Goal: Understand process/instructions

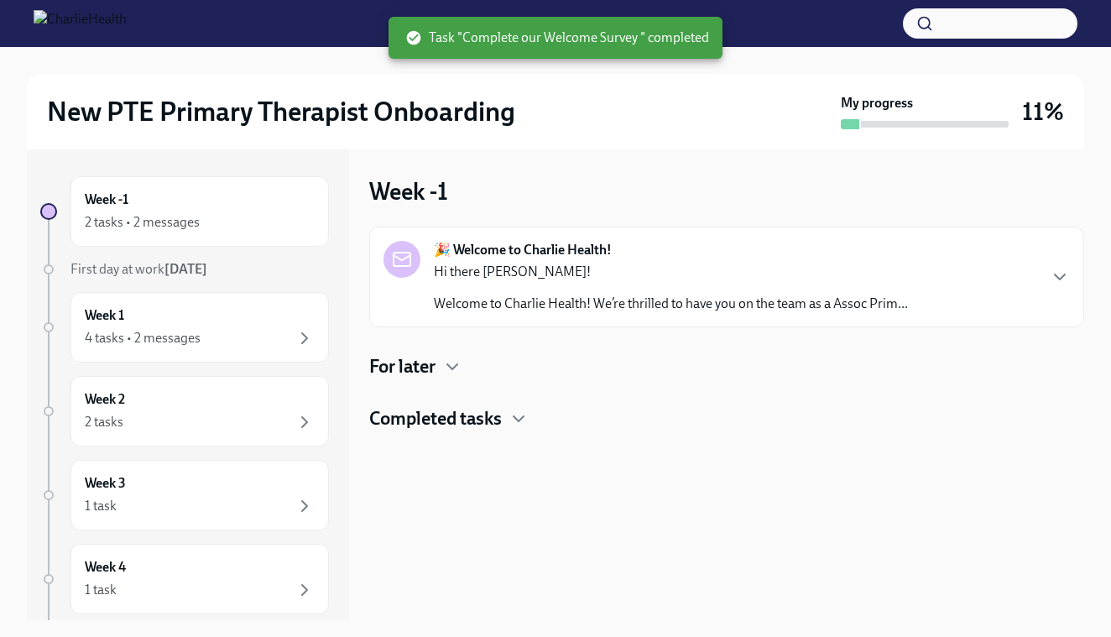
click at [440, 358] on div "For later" at bounding box center [726, 366] width 715 height 25
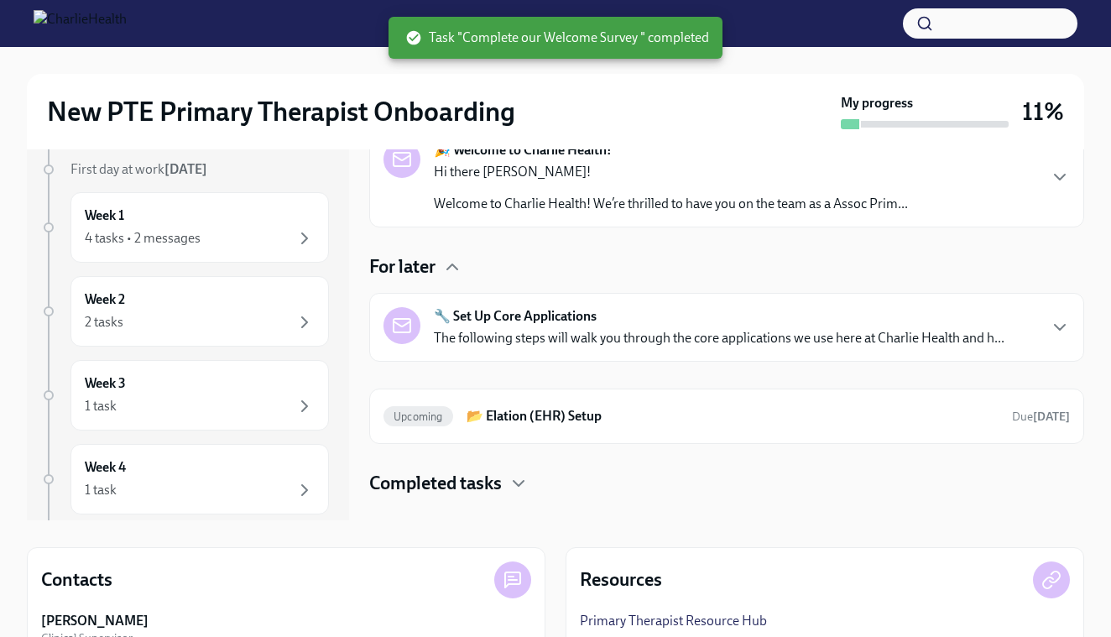
scroll to position [105, 0]
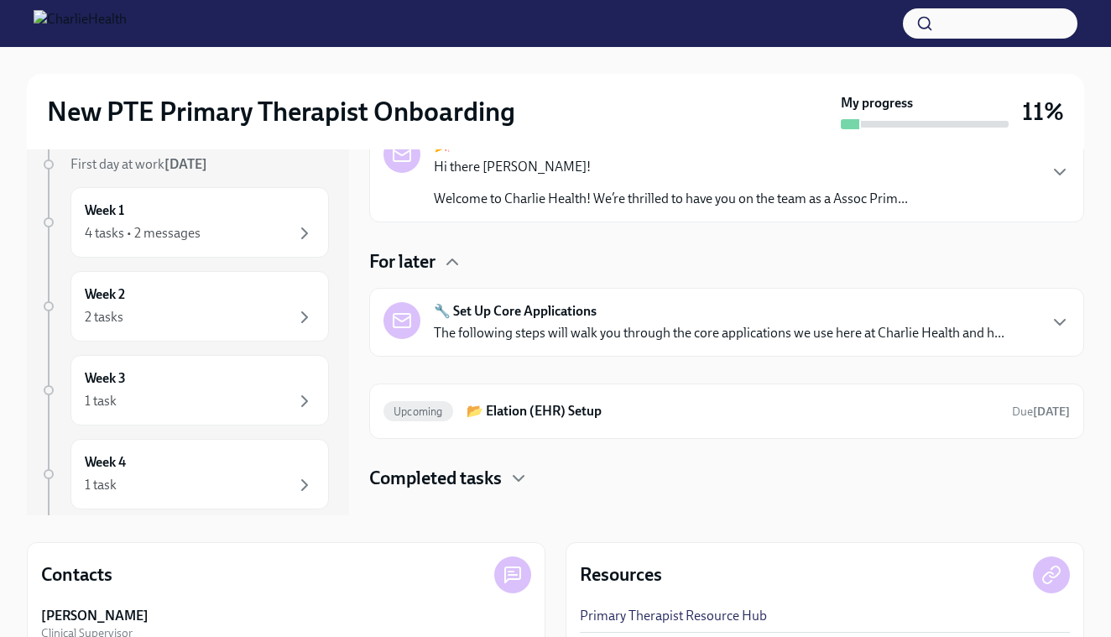
click at [884, 315] on div "🔧 Set Up Core Applications The following steps will walk you through the core a…" at bounding box center [719, 322] width 571 height 40
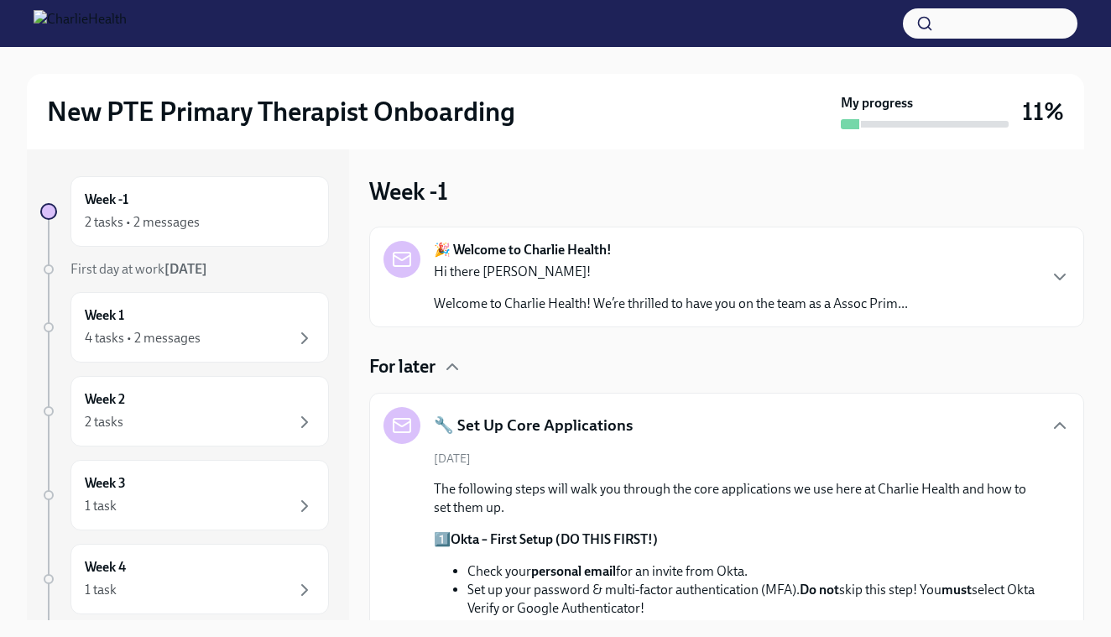
scroll to position [0, 0]
click at [170, 221] on div "2 tasks • 2 messages" at bounding box center [142, 222] width 115 height 18
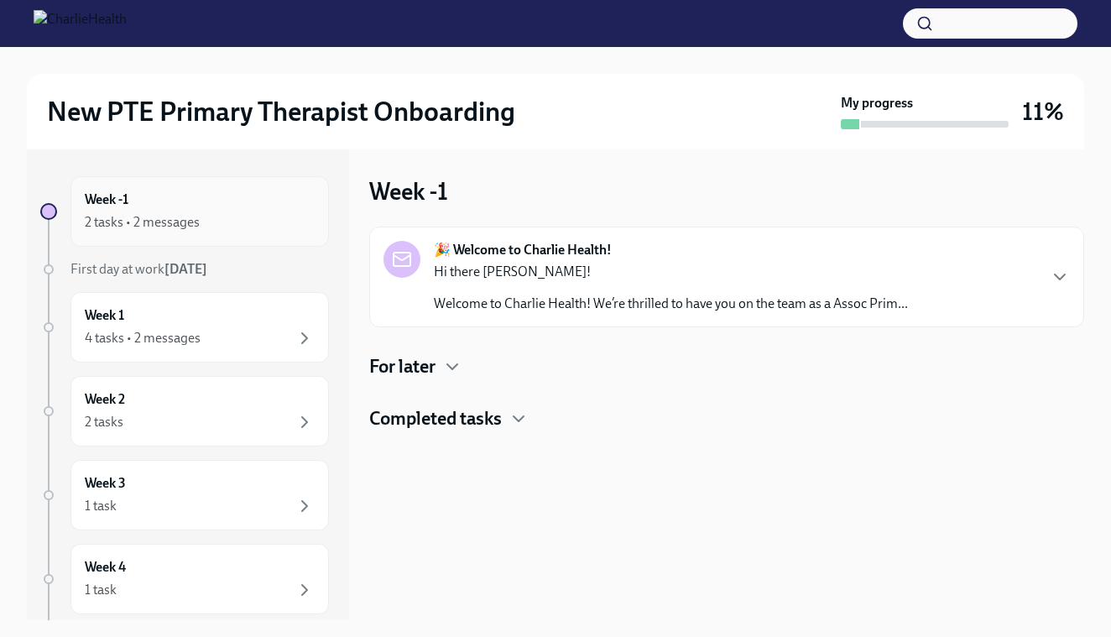
click at [160, 219] on div "2 tasks • 2 messages" at bounding box center [142, 222] width 115 height 18
click at [419, 418] on h4 "Completed tasks" at bounding box center [435, 418] width 133 height 25
click at [452, 360] on icon "button" at bounding box center [452, 367] width 20 height 20
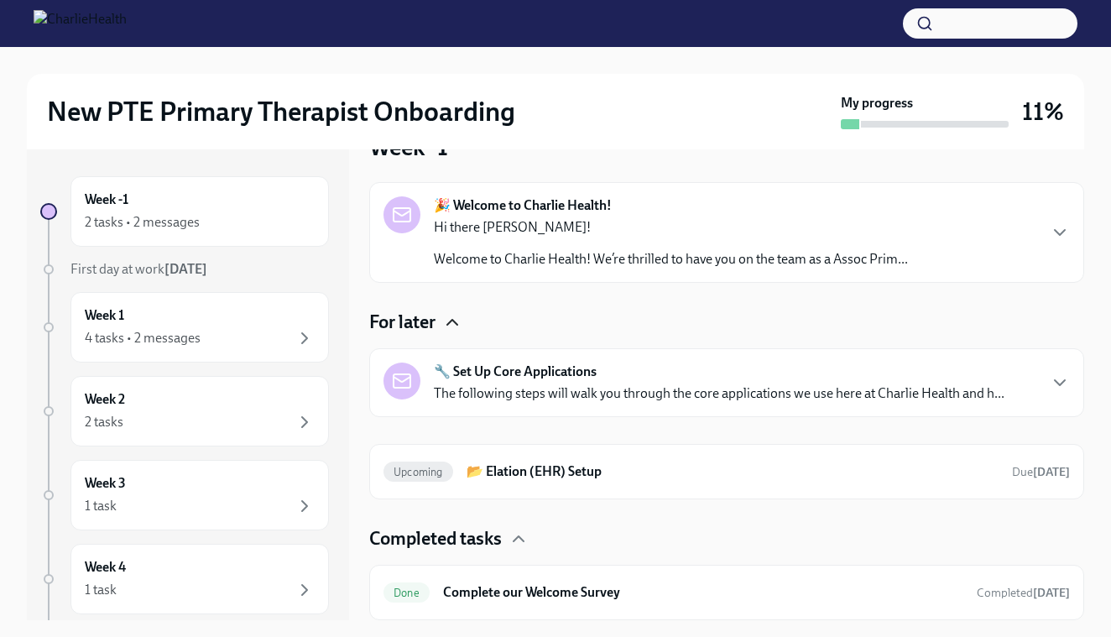
click at [180, 258] on div "Week -1 2 tasks • 2 messages First day at work [DATE] Week 1 4 tasks • 2 messag…" at bounding box center [184, 528] width 289 height 705
click at [179, 265] on strong "[DATE]" at bounding box center [186, 269] width 43 height 16
click at [115, 334] on div "4 tasks • 2 messages" at bounding box center [143, 338] width 116 height 18
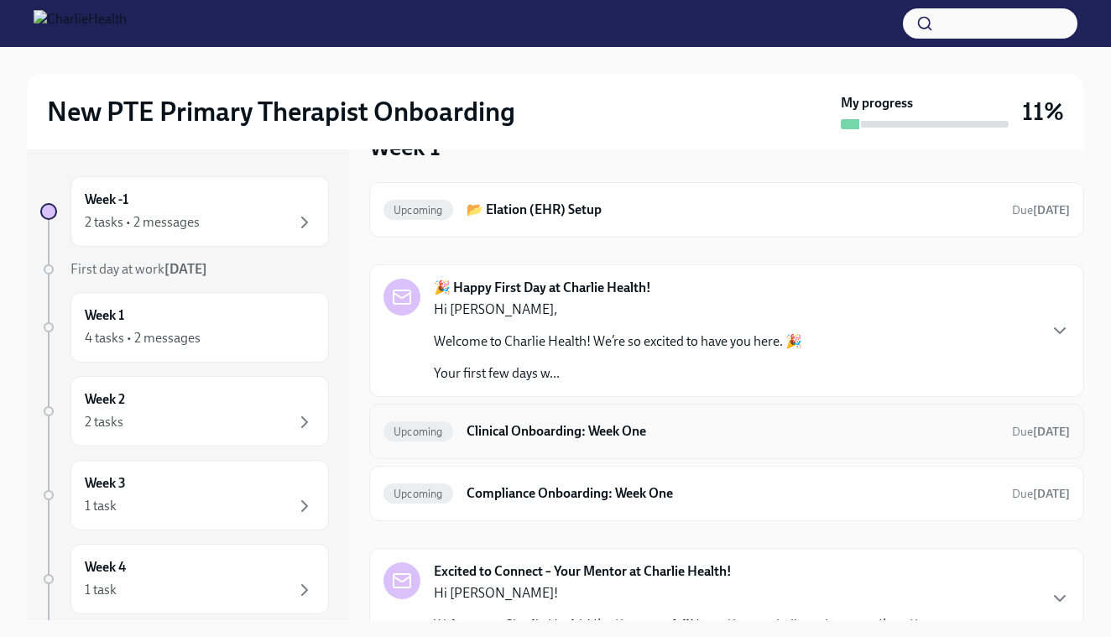
click at [620, 427] on h6 "Clinical Onboarding: Week One" at bounding box center [733, 431] width 532 height 18
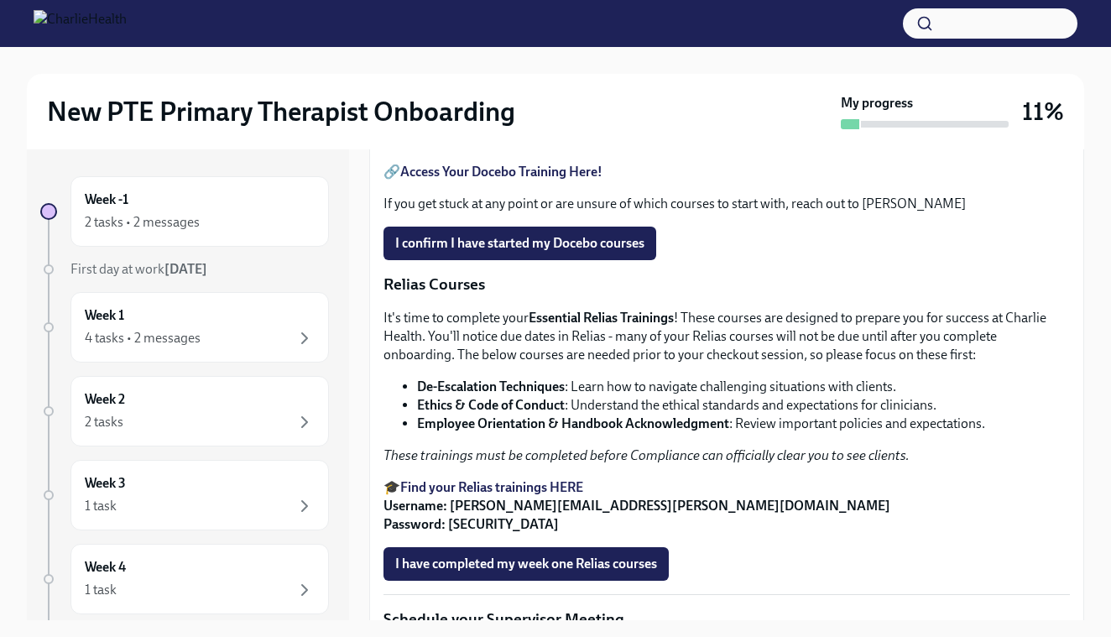
scroll to position [809, 0]
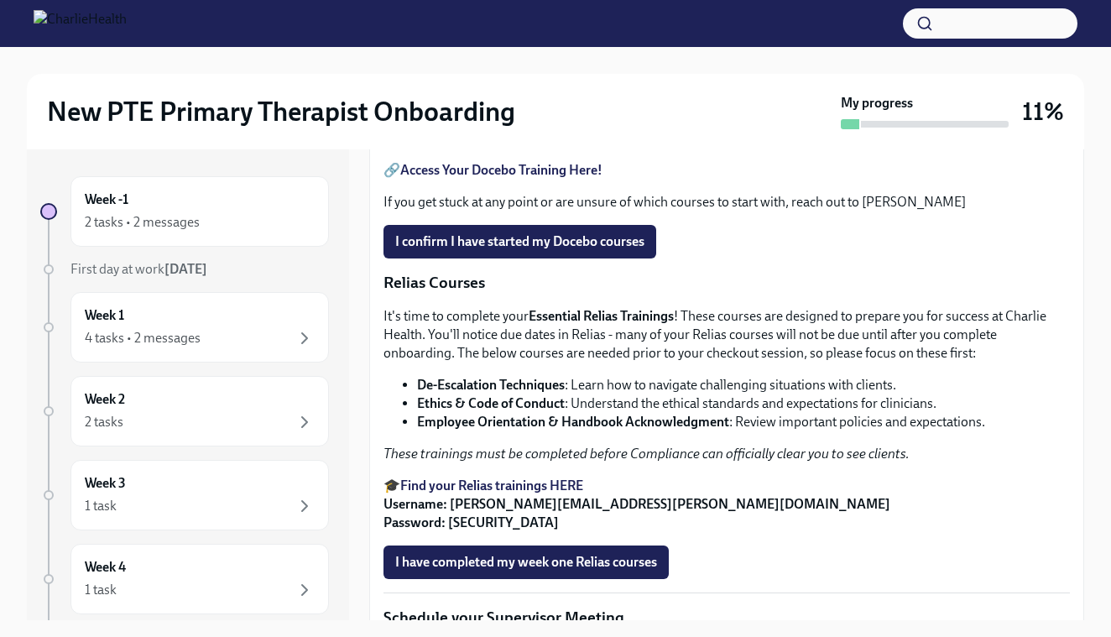
click at [490, 178] on strong "Access Your Docebo Training Here!" at bounding box center [501, 170] width 202 height 16
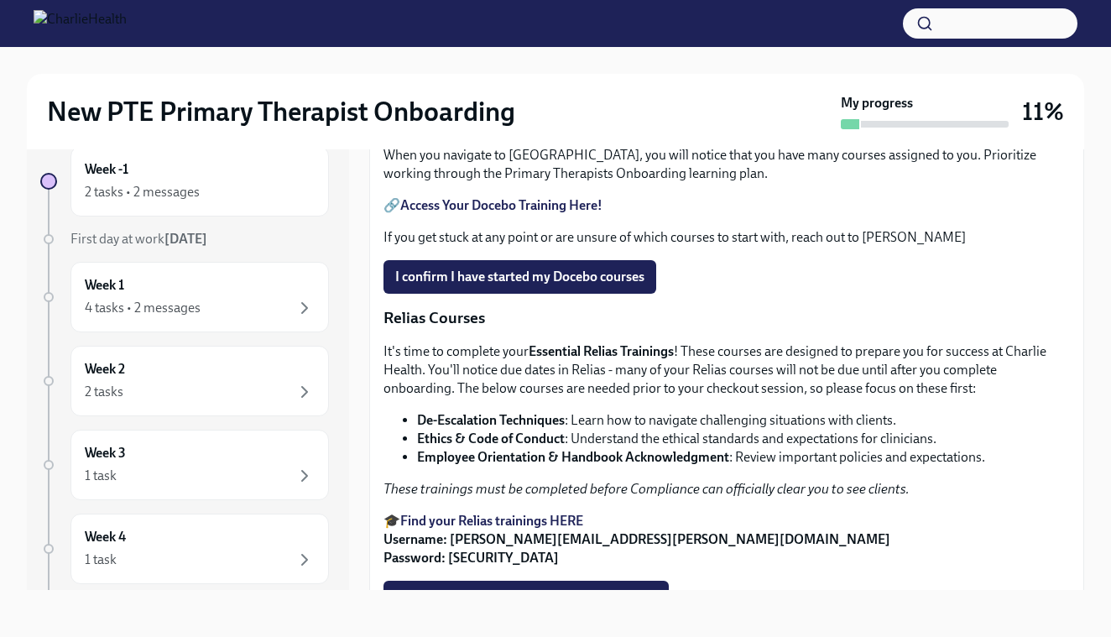
scroll to position [740, 0]
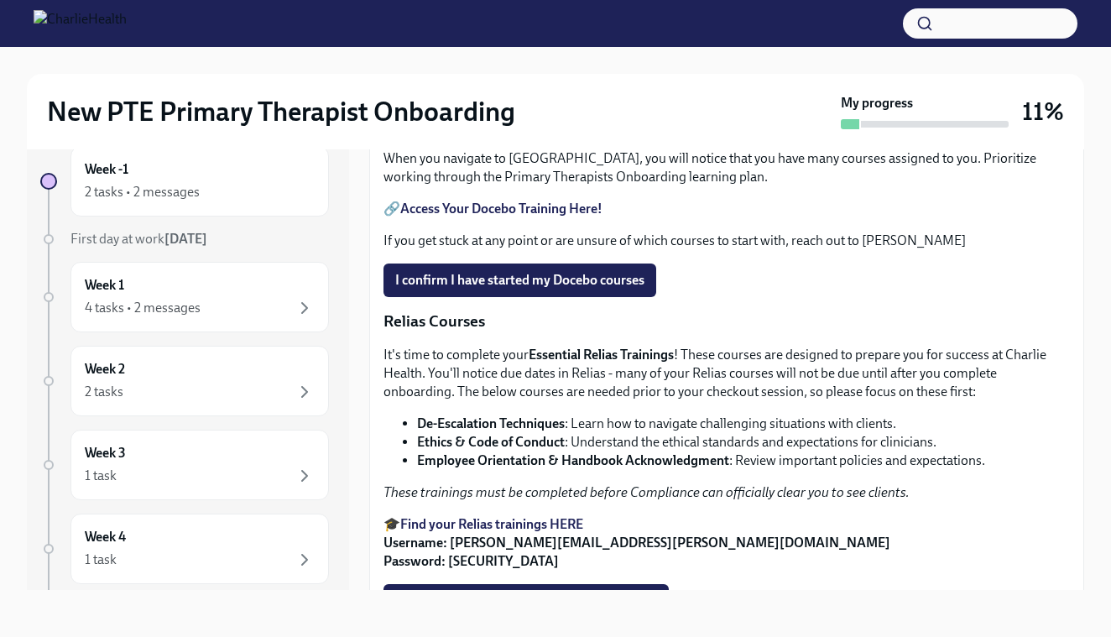
click at [502, 217] on strong "Access Your Docebo Training Here!" at bounding box center [501, 209] width 202 height 16
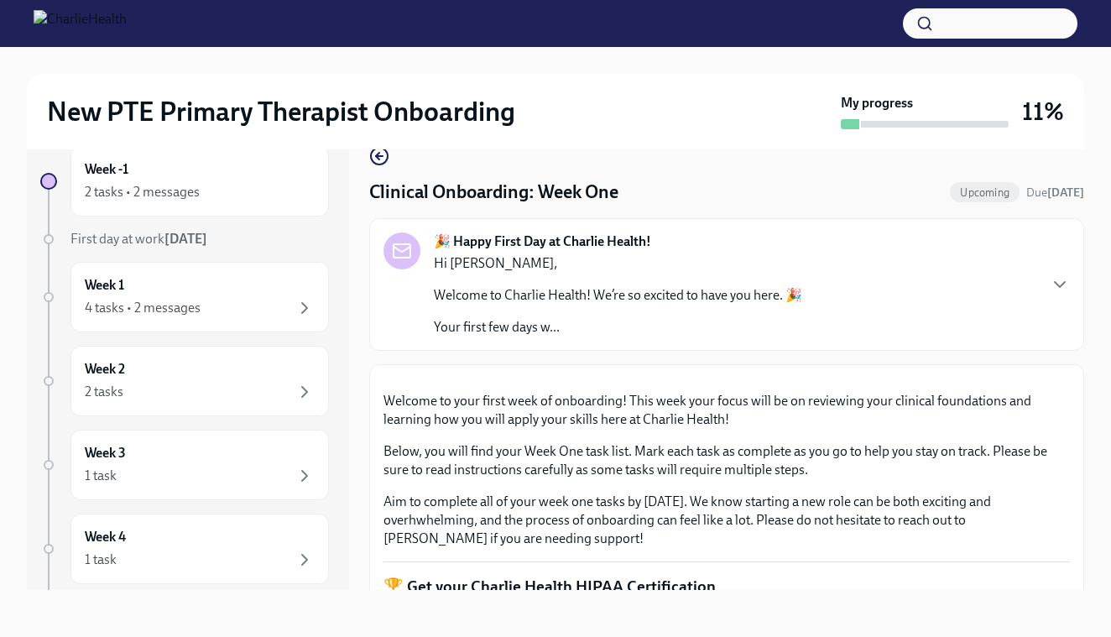
scroll to position [0, 0]
click at [154, 179] on div "Week -1 2 tasks • 2 messages" at bounding box center [200, 181] width 230 height 42
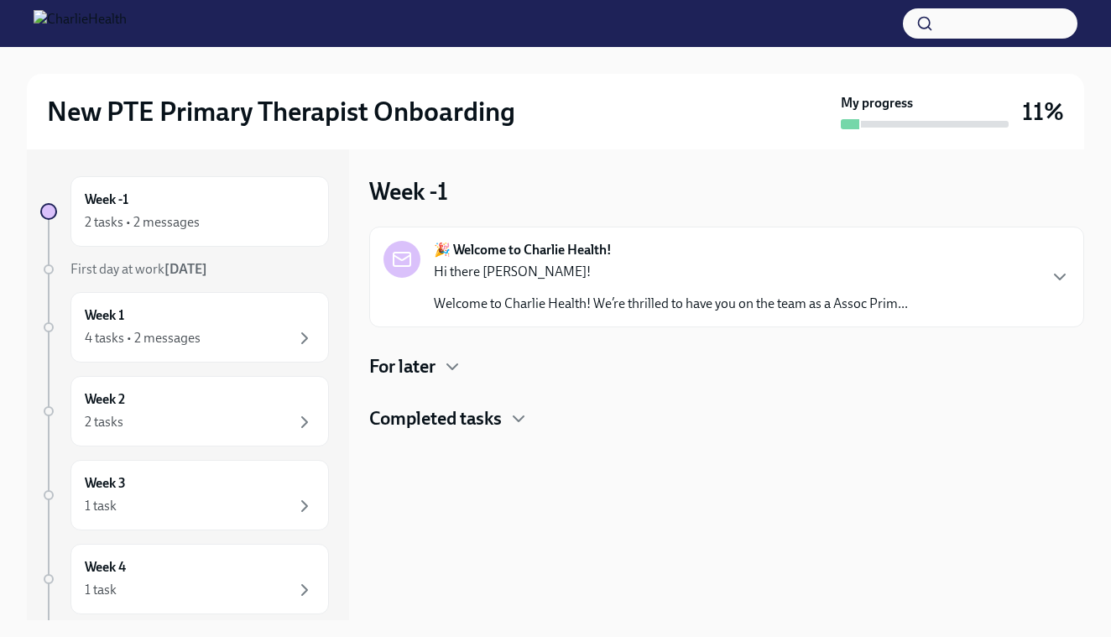
click at [849, 290] on div "Hi there [PERSON_NAME]! Welcome to Charlie Health! We’re thrilled to have you o…" at bounding box center [671, 288] width 474 height 50
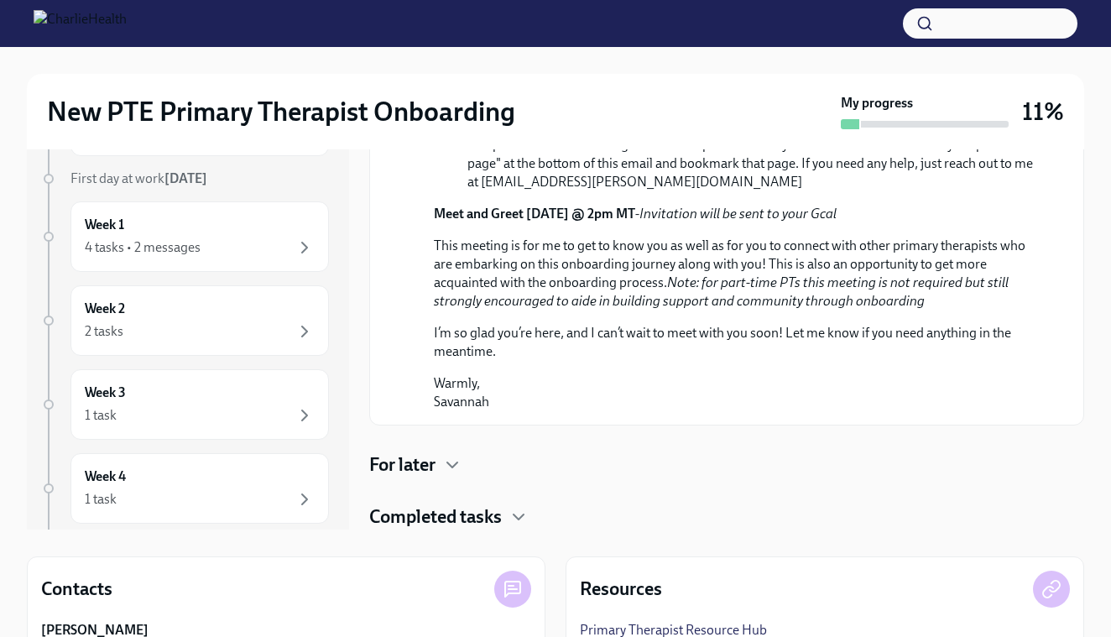
scroll to position [94, 0]
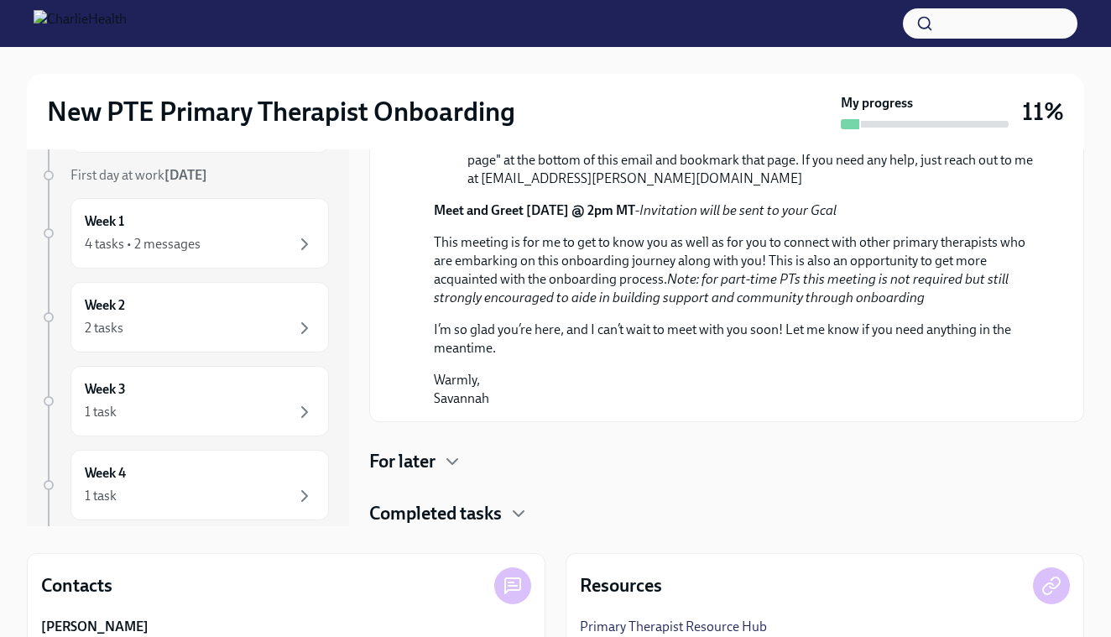
click at [442, 449] on div "For later" at bounding box center [726, 461] width 715 height 25
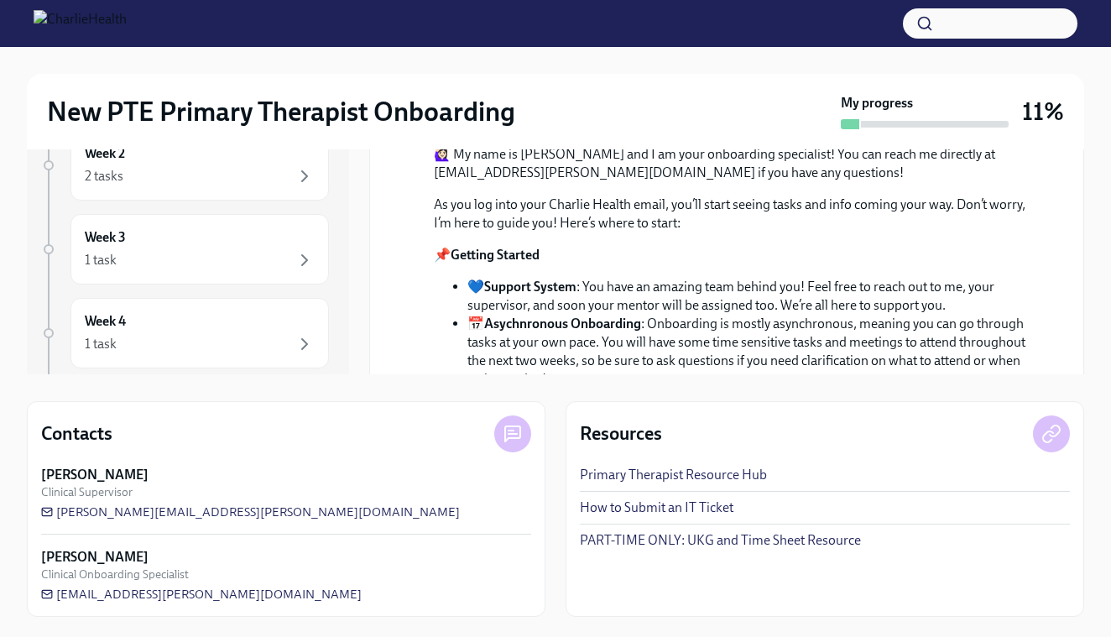
scroll to position [0, 0]
